Goal: Find specific page/section: Find specific page/section

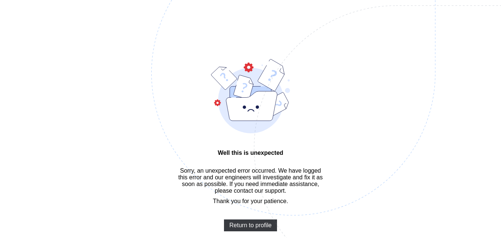
scroll to position [22, 0]
click at [250, 228] on span "Return to profile" at bounding box center [250, 225] width 42 height 7
click at [249, 228] on span "Return to profile" at bounding box center [250, 225] width 42 height 7
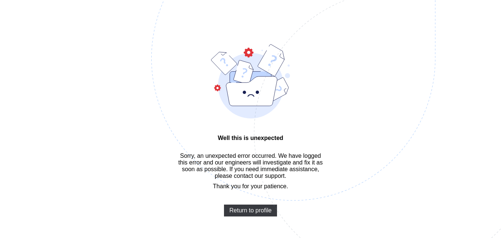
scroll to position [22, 0]
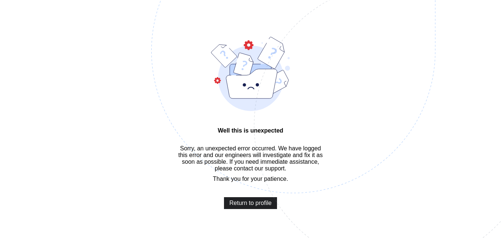
click at [248, 206] on span "Return to profile" at bounding box center [250, 202] width 42 height 7
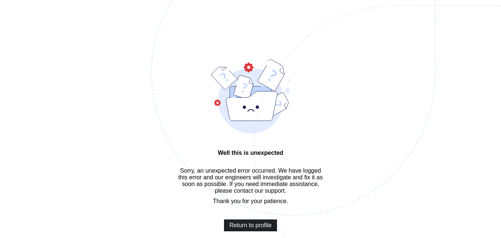
click at [245, 228] on span "Return to profile" at bounding box center [250, 225] width 42 height 7
click at [248, 228] on span "Return to profile" at bounding box center [250, 225] width 42 height 7
